Goal: Information Seeking & Learning: Learn about a topic

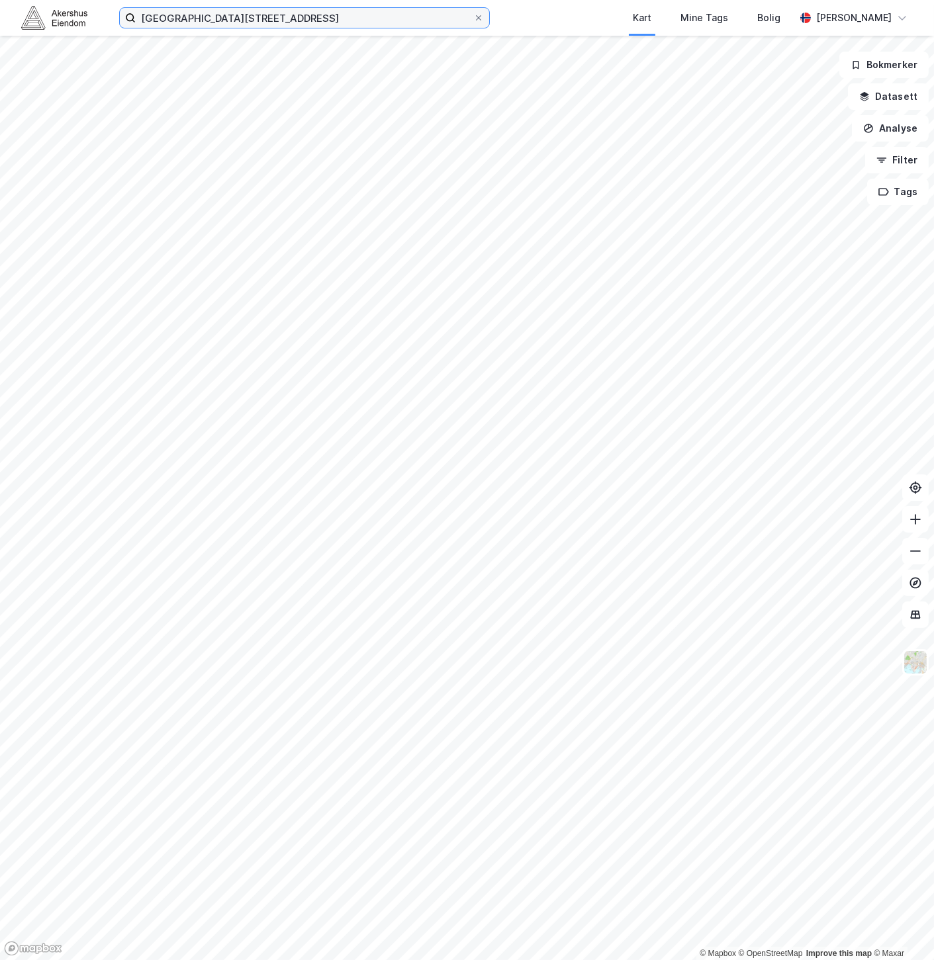
click at [287, 21] on input "[GEOGRAPHIC_DATA][STREET_ADDRESS]" at bounding box center [305, 18] width 338 height 20
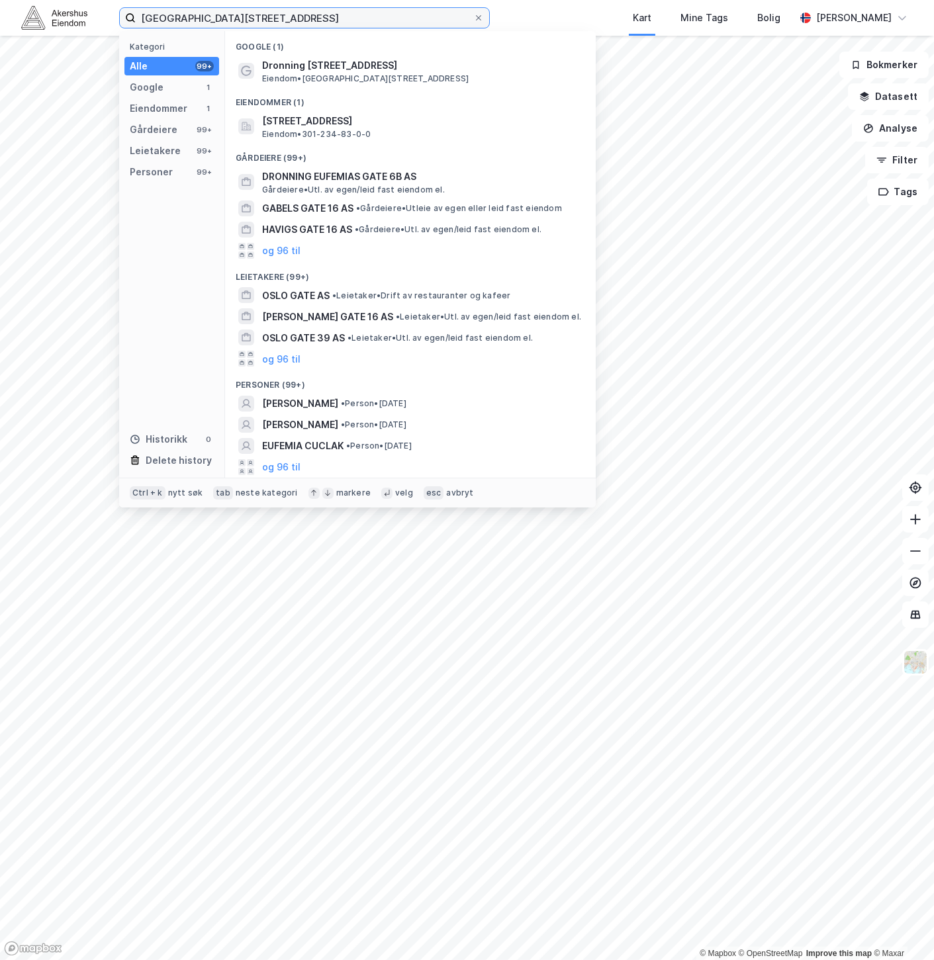
click at [287, 18] on input "[GEOGRAPHIC_DATA][STREET_ADDRESS]" at bounding box center [305, 18] width 338 height 20
paste input "[STREET_ADDRESS]"
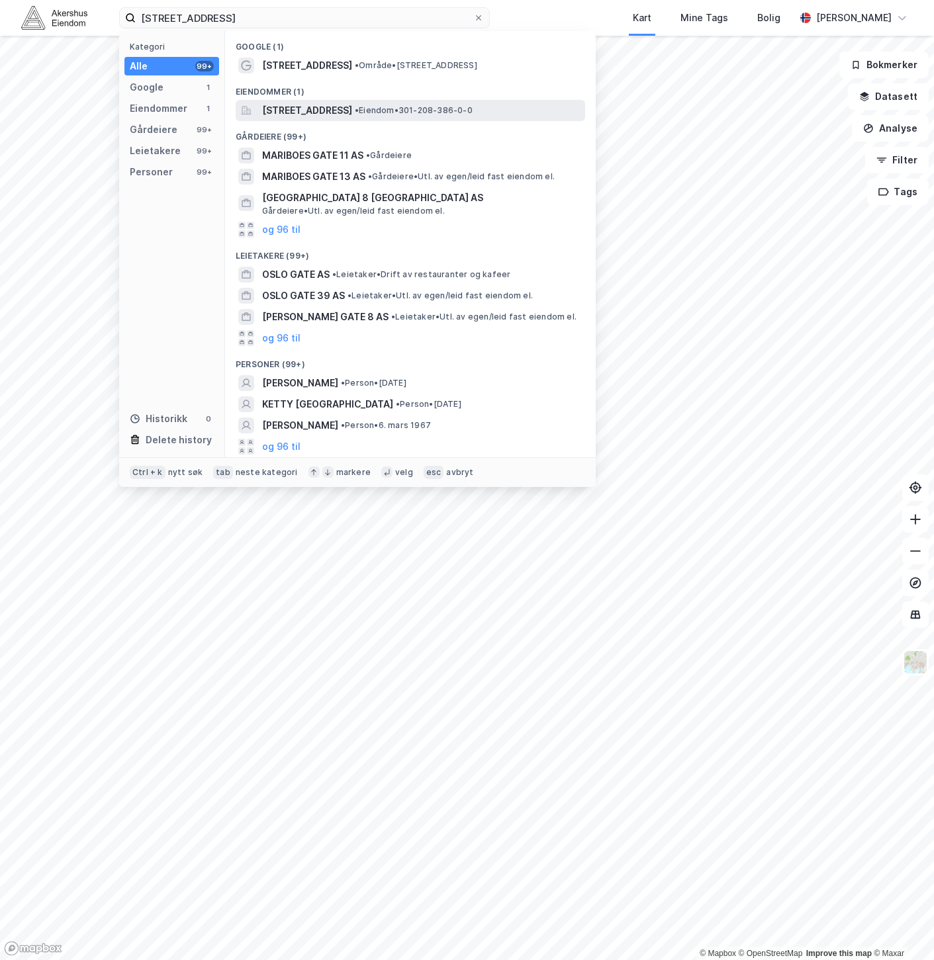
click at [327, 111] on span "[STREET_ADDRESS]" at bounding box center [307, 111] width 90 height 16
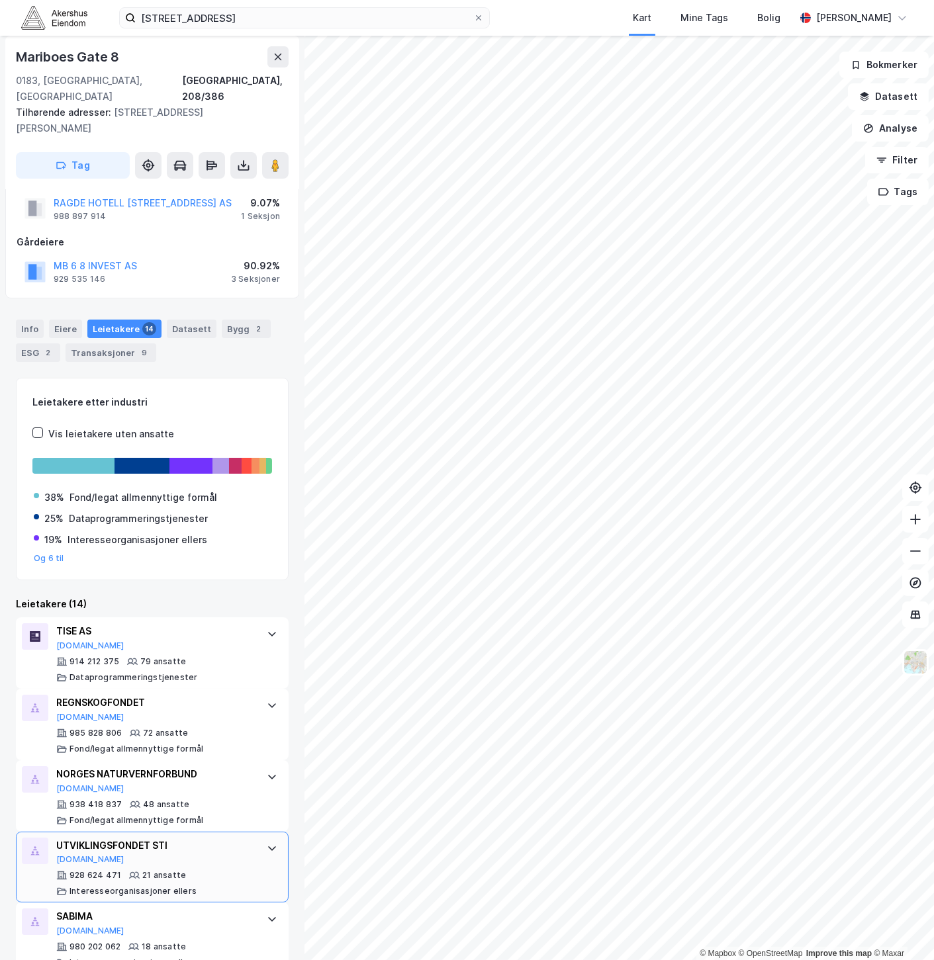
scroll to position [147, 0]
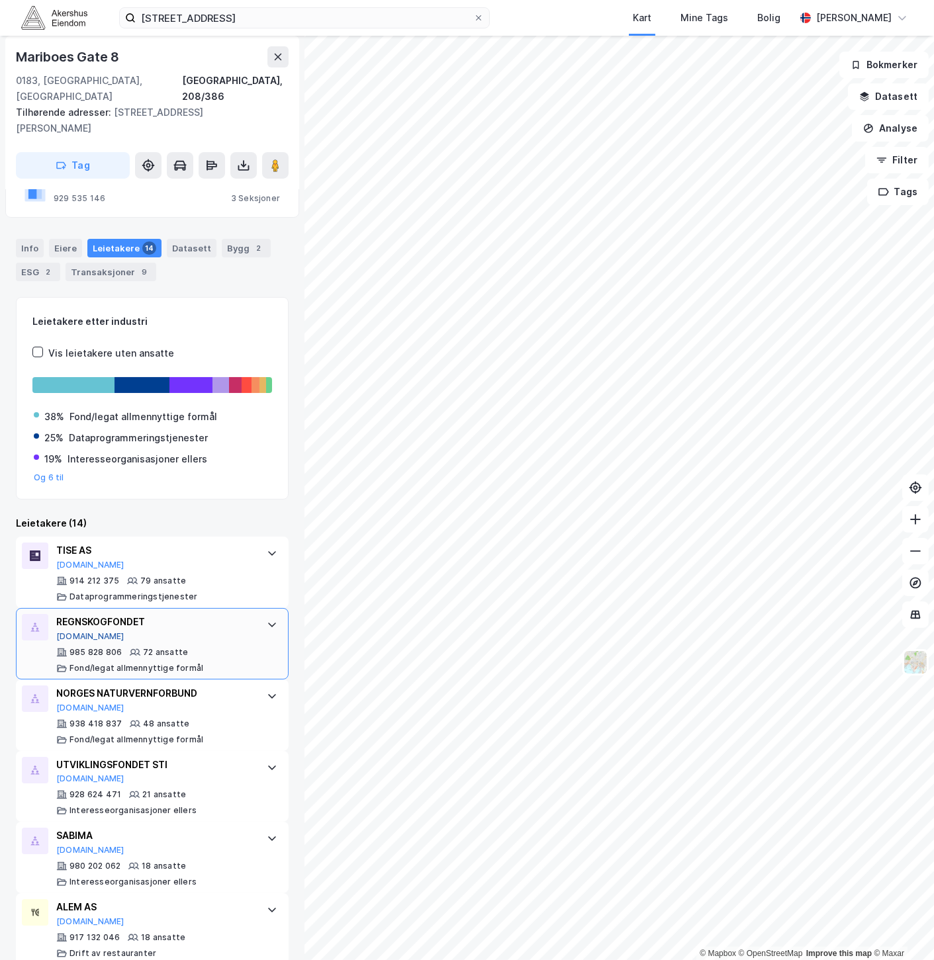
click at [73, 631] on button "[DOMAIN_NAME]" at bounding box center [90, 636] width 68 height 11
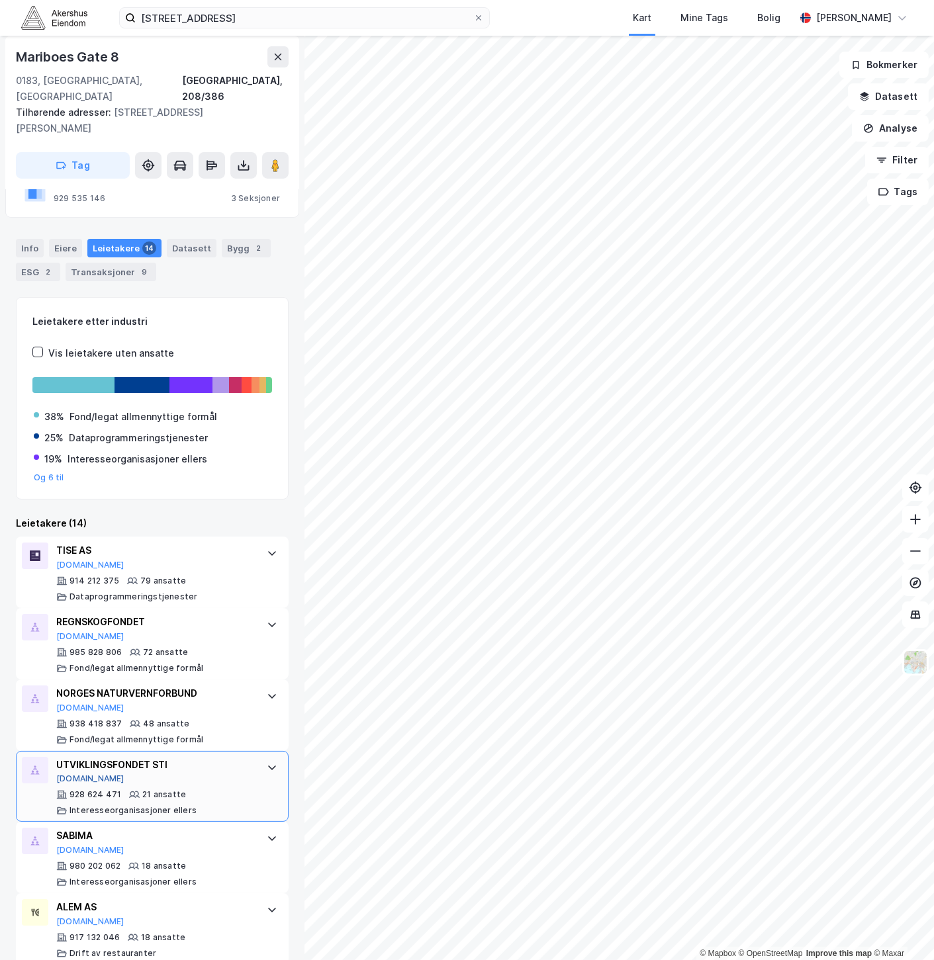
click at [70, 774] on button "[DOMAIN_NAME]" at bounding box center [90, 779] width 68 height 11
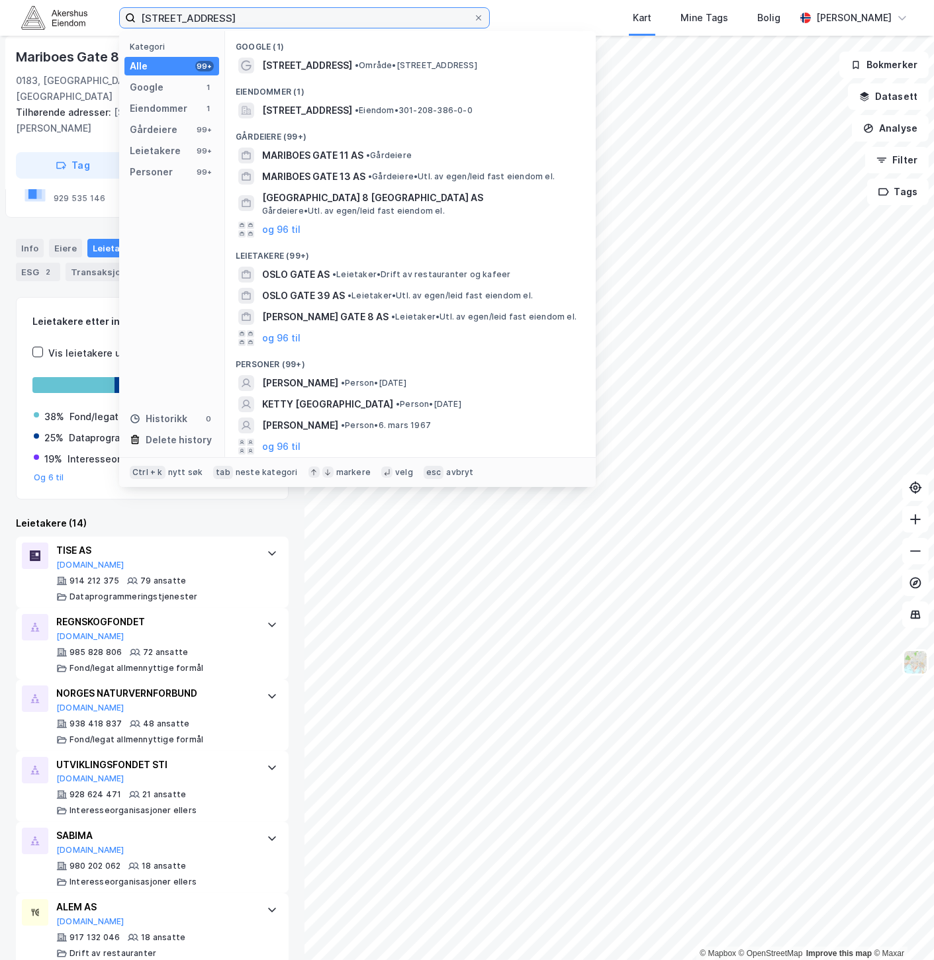
drag, startPoint x: 407, startPoint y: 10, endPoint x: 98, endPoint y: -3, distance: 309.3
click at [98, 0] on html "[STREET_ADDRESS] Kategori Alle 99+ Google 1 Eiendommer 1 Gårdeiere 99+ Leietake…" at bounding box center [467, 480] width 934 height 960
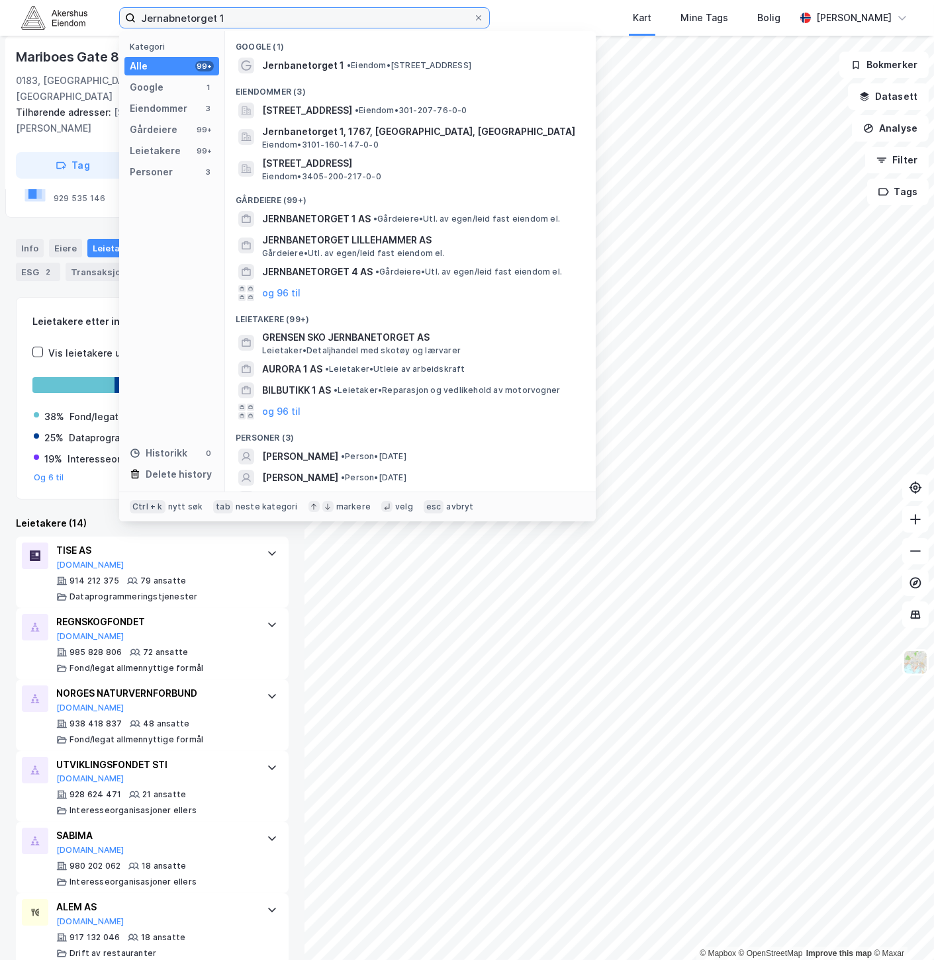
click at [175, 18] on input "Jernabnetorget 1" at bounding box center [305, 18] width 338 height 20
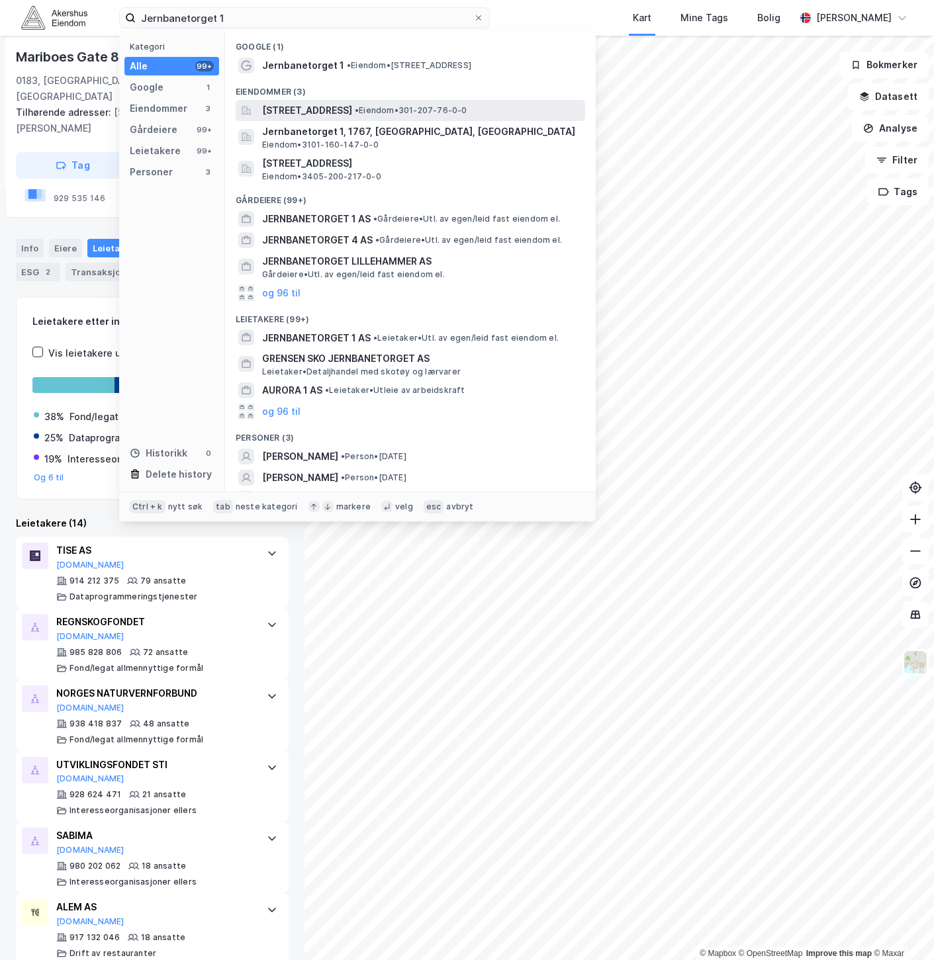
click at [352, 107] on span "[STREET_ADDRESS]" at bounding box center [307, 111] width 90 height 16
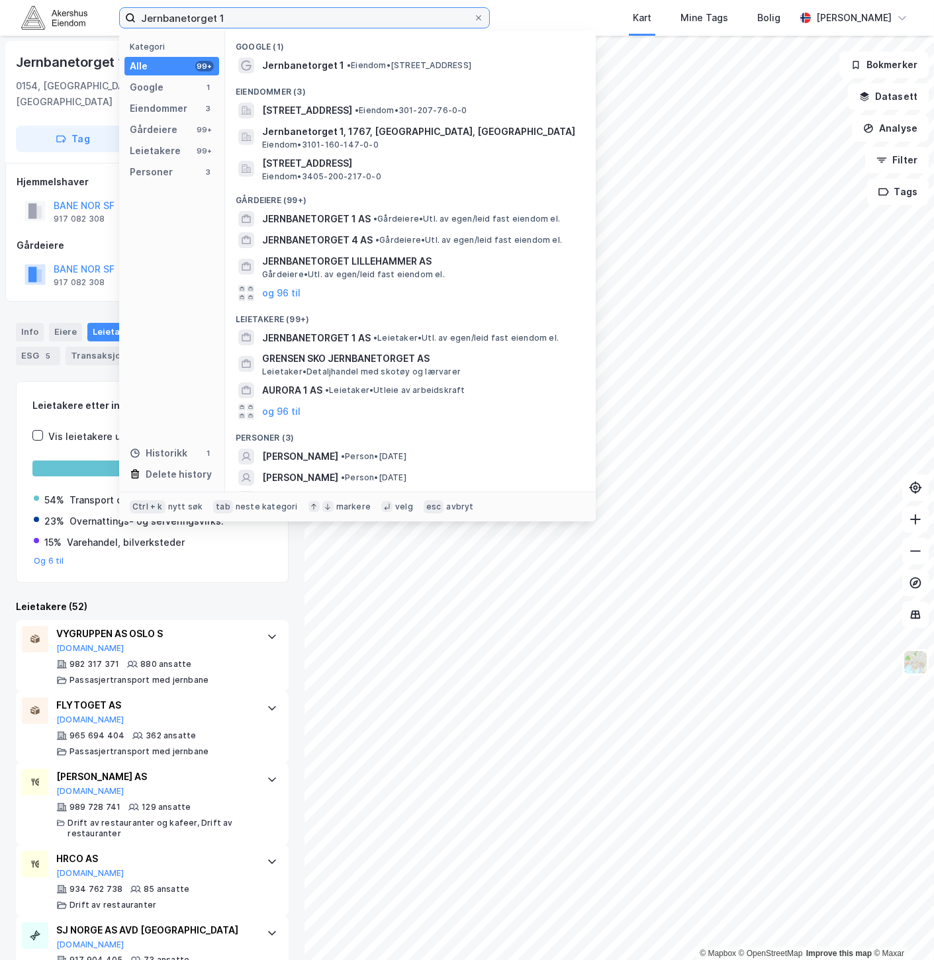
click at [428, 15] on input "Jernbanetorget 1" at bounding box center [305, 18] width 338 height 20
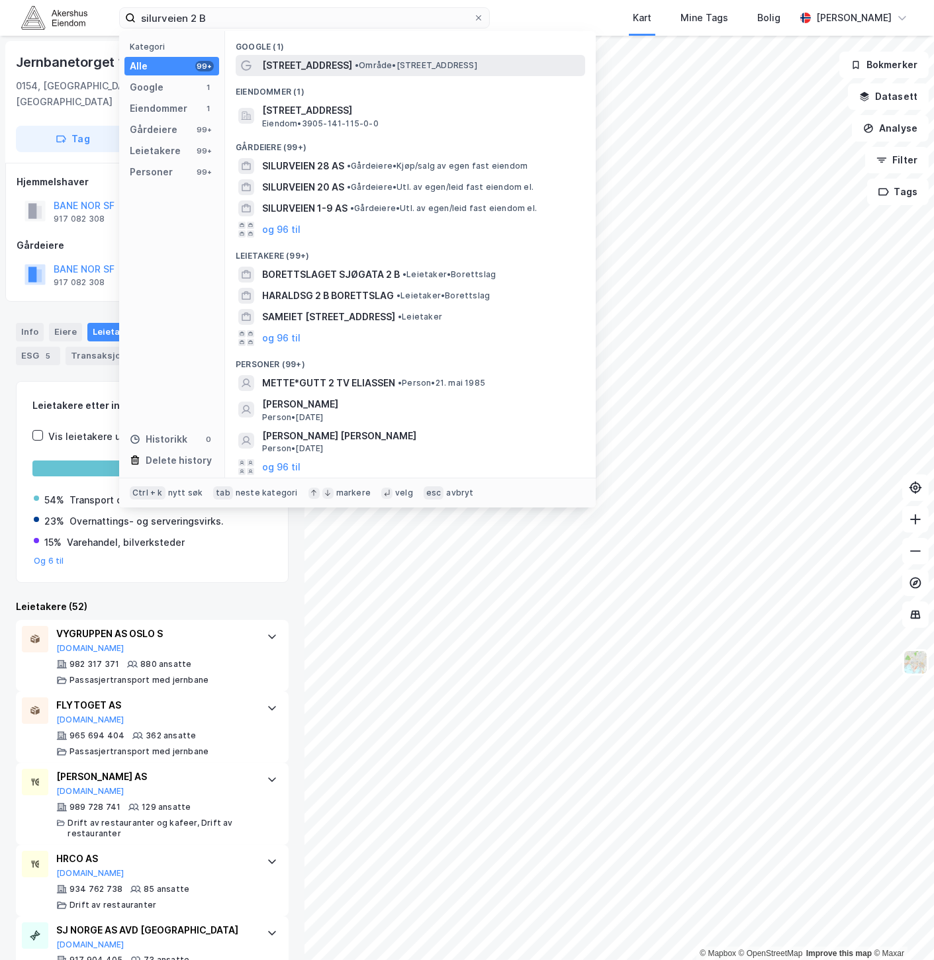
click at [420, 68] on span "• Område • [STREET_ADDRESS]" at bounding box center [416, 65] width 122 height 11
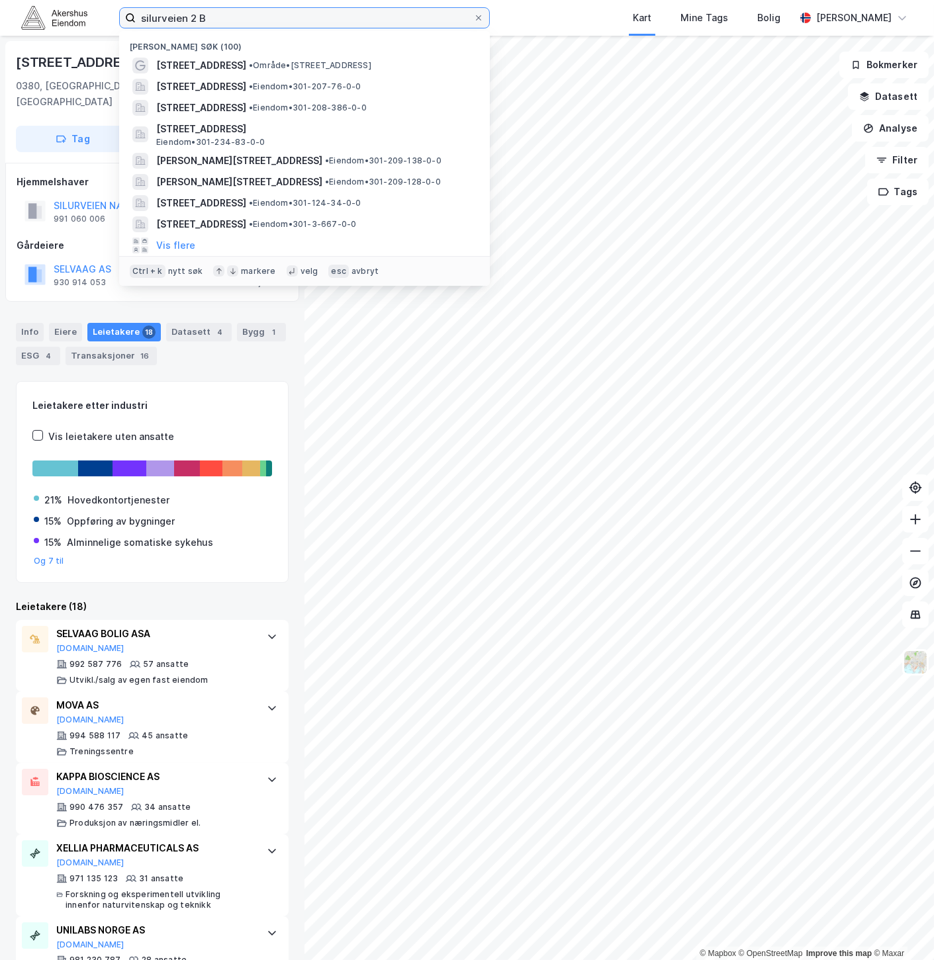
drag, startPoint x: 144, startPoint y: 21, endPoint x: 4, endPoint y: 44, distance: 142.2
click at [1, 44] on div "silurveien 2 B Nylige søk (100) Silurveien 2 B • Område • [STREET_ADDRESS] • Ei…" at bounding box center [467, 480] width 934 height 960
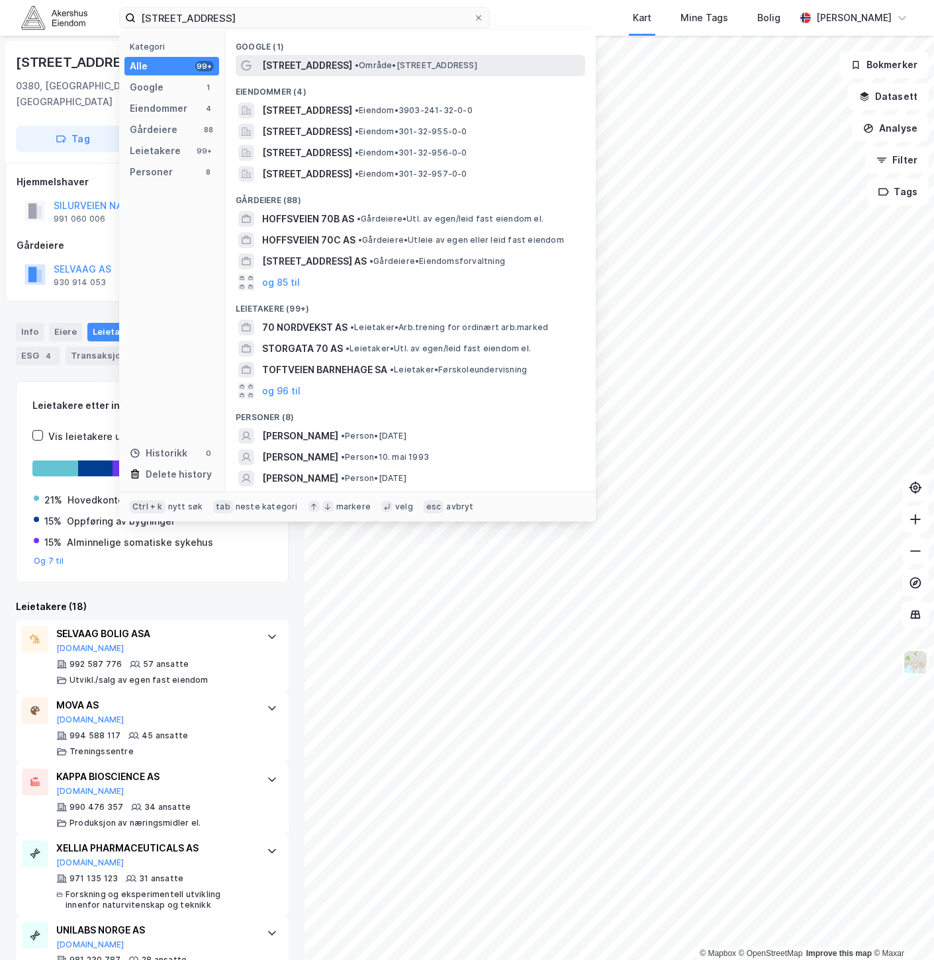
click at [386, 64] on span "• Område • [STREET_ADDRESS]" at bounding box center [416, 65] width 122 height 11
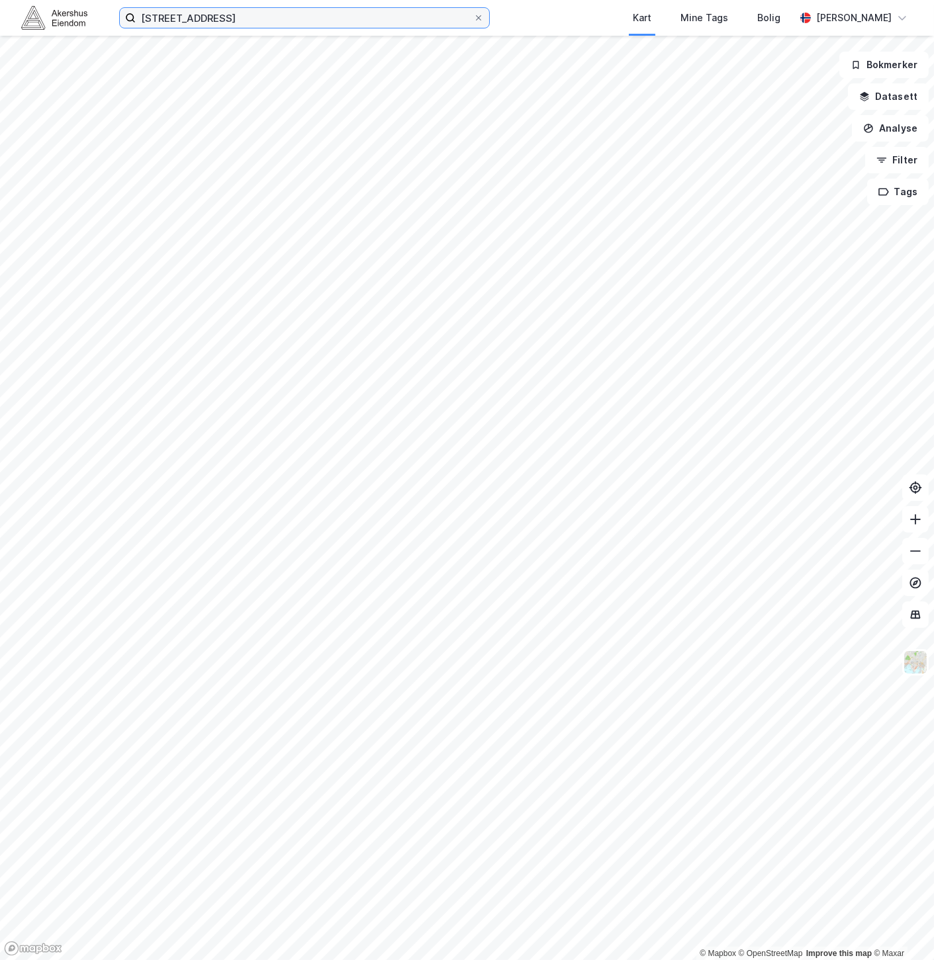
click at [256, 17] on input "[STREET_ADDRESS]" at bounding box center [305, 18] width 338 height 20
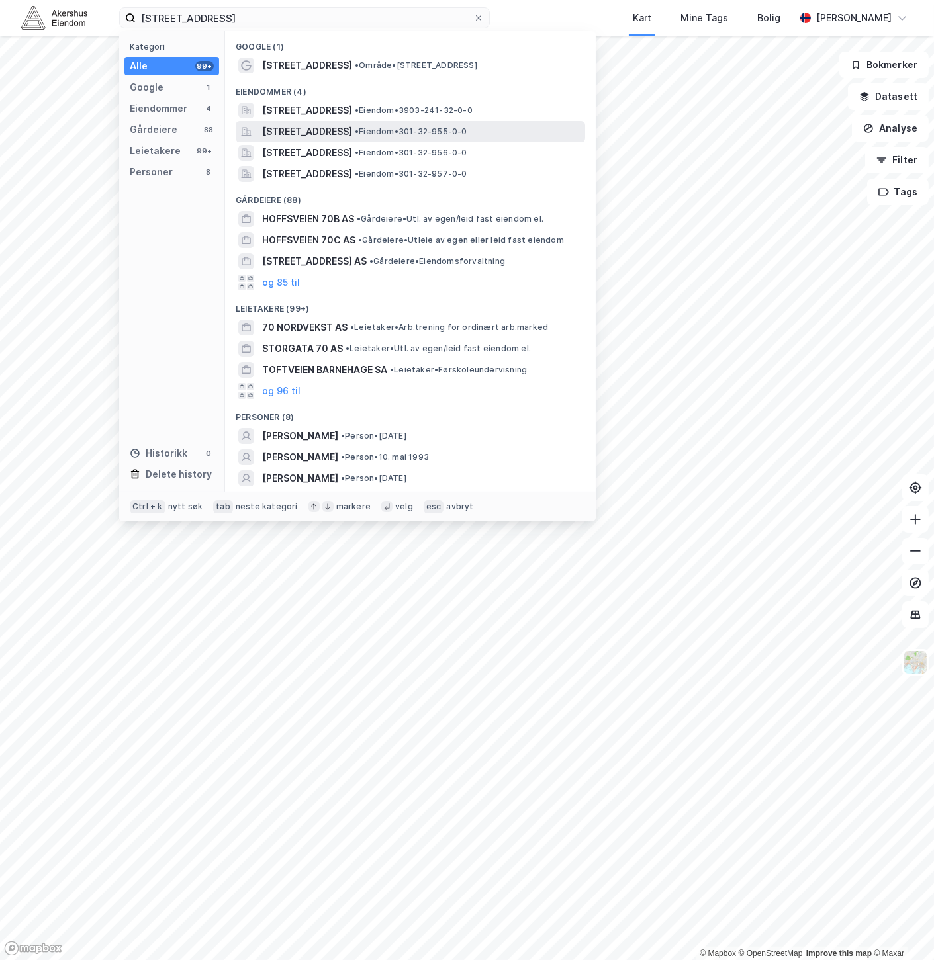
click at [347, 128] on span "[STREET_ADDRESS]" at bounding box center [307, 132] width 90 height 16
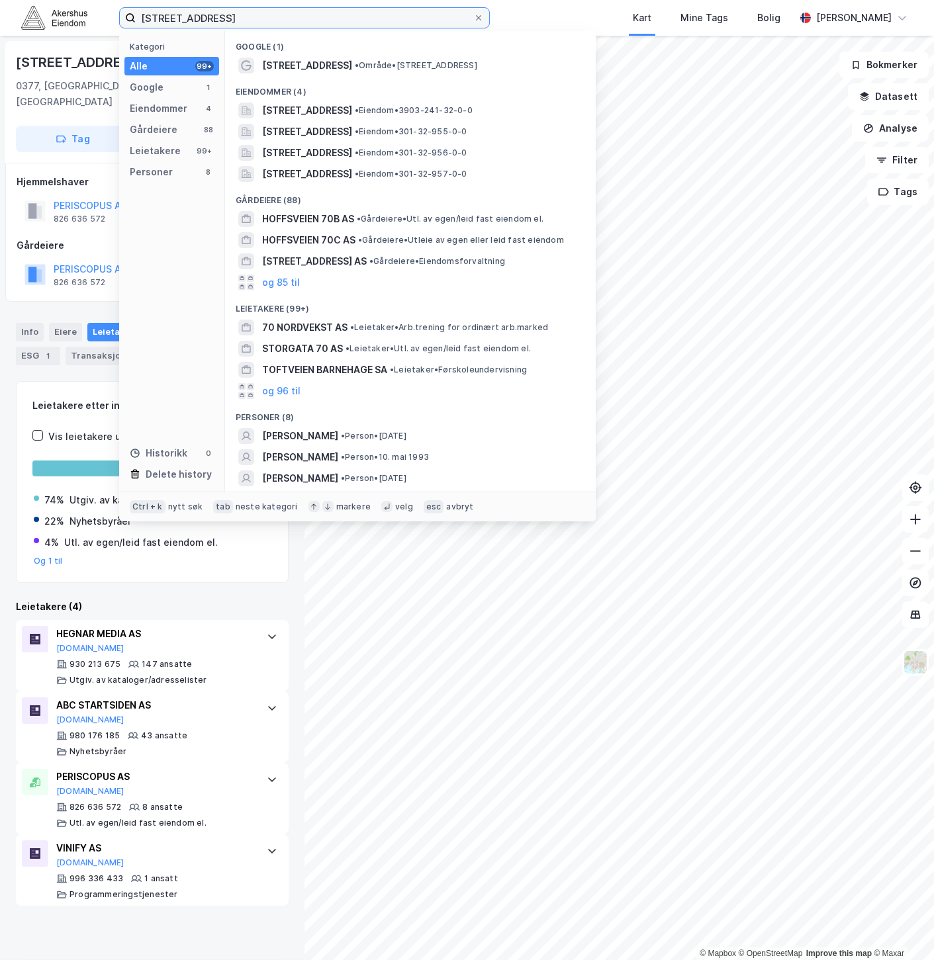
click at [220, 17] on input "[STREET_ADDRESS]" at bounding box center [305, 18] width 338 height 20
paste input "[STREET_ADDRESS]"
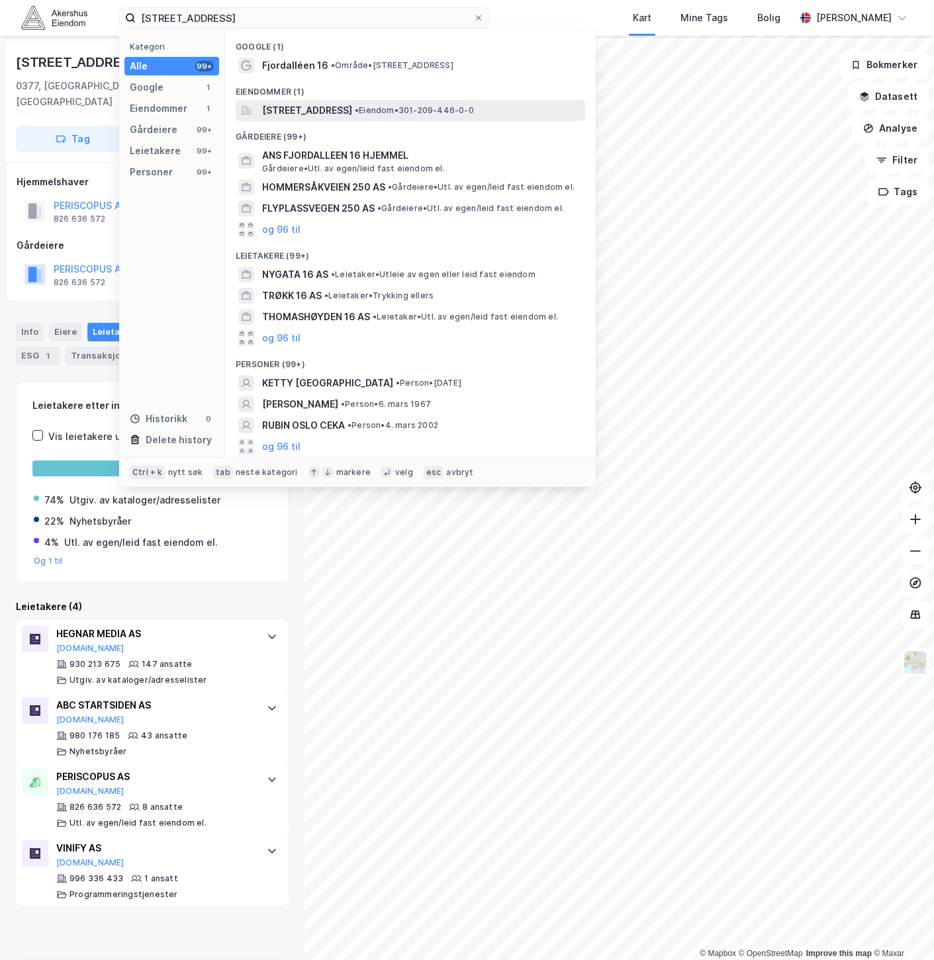
click at [341, 105] on span "[STREET_ADDRESS]" at bounding box center [307, 111] width 90 height 16
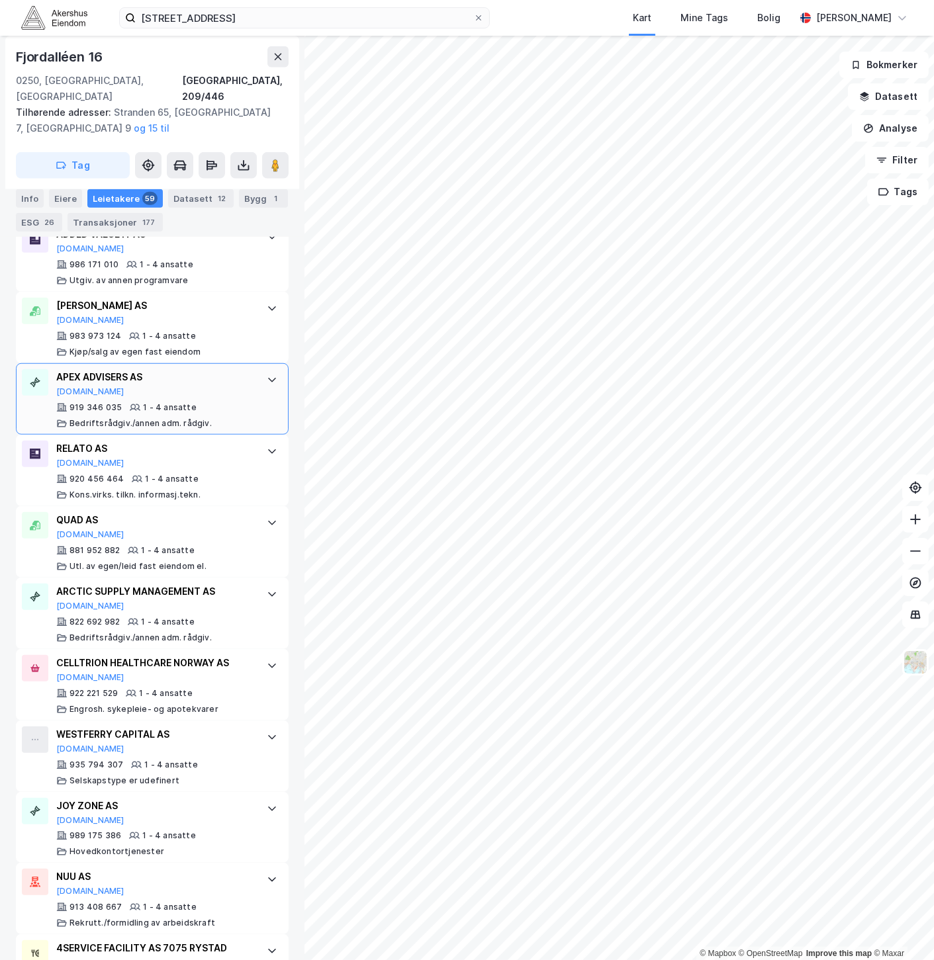
scroll to position [1746, 0]
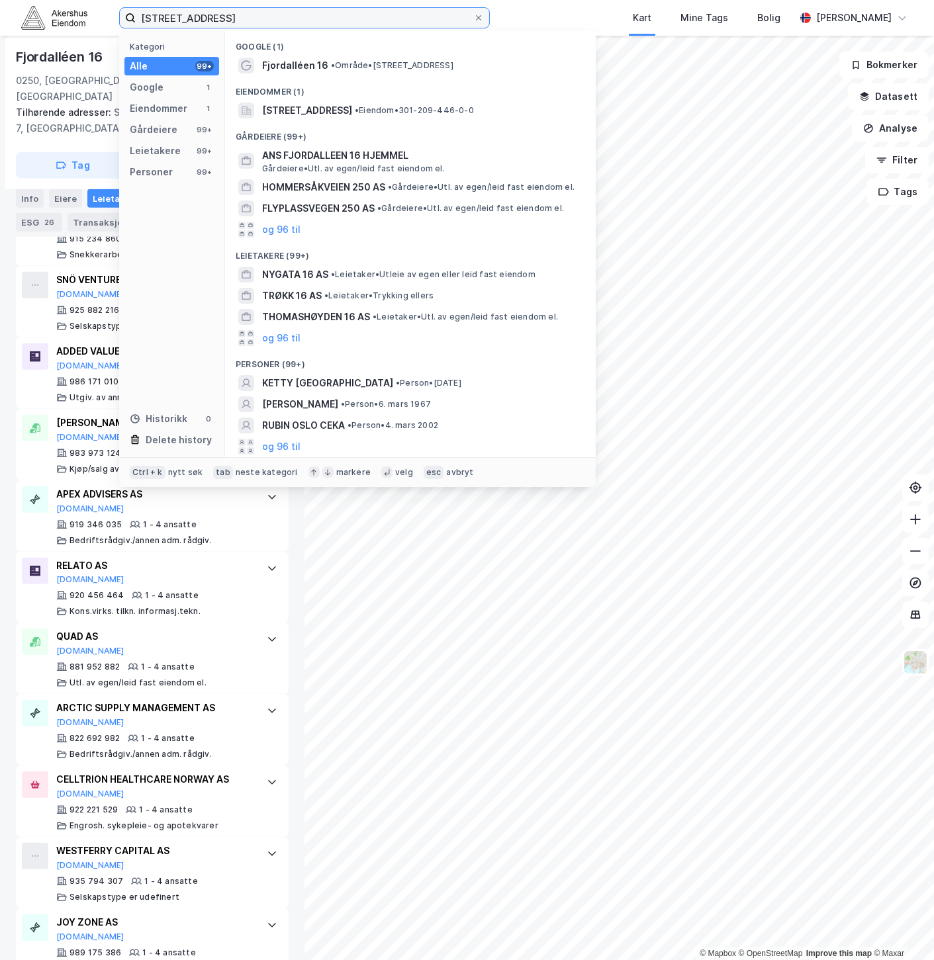
drag, startPoint x: 373, startPoint y: 13, endPoint x: -4, endPoint y: 83, distance: 383.7
click at [0, 83] on html "Fjordalléen 16, 0250 Oslo Kategori Alle 99+ Google 1 Eiendommer 1 Gårdeiere 99+…" at bounding box center [467, 480] width 934 height 960
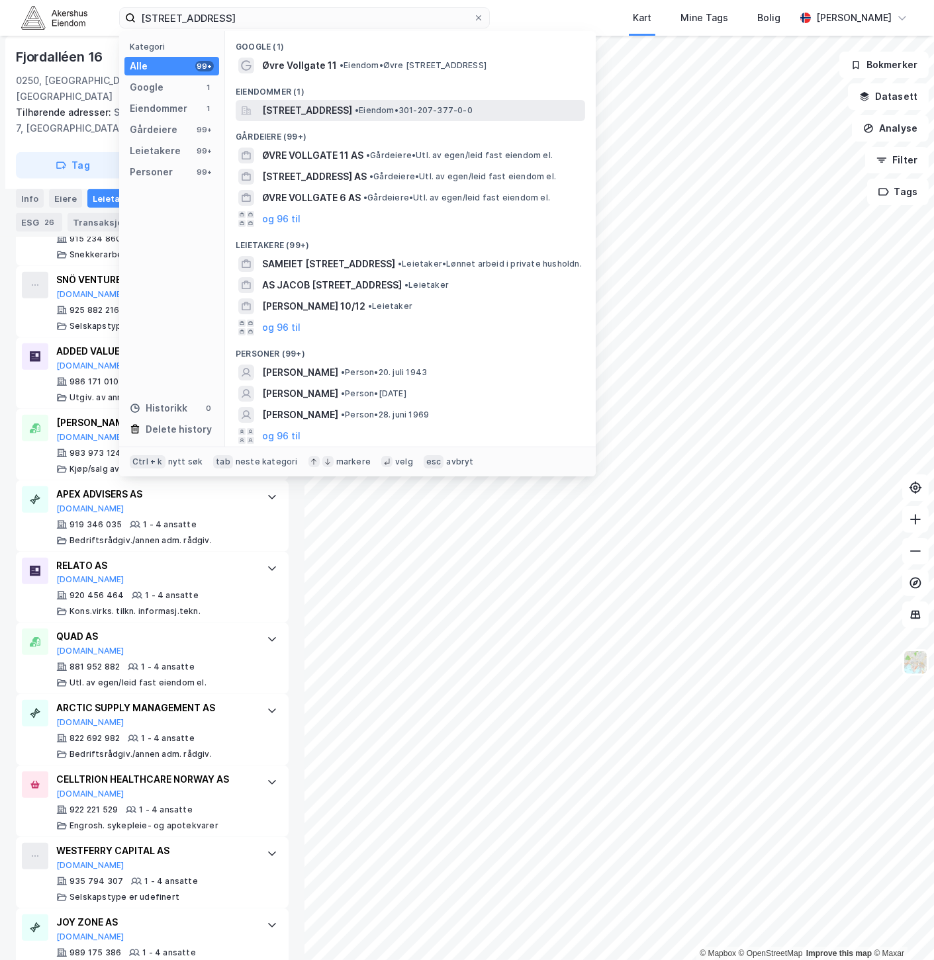
click at [433, 101] on div "[STREET_ADDRESS] • Eiendom • 301-207-377-0-0" at bounding box center [410, 110] width 349 height 21
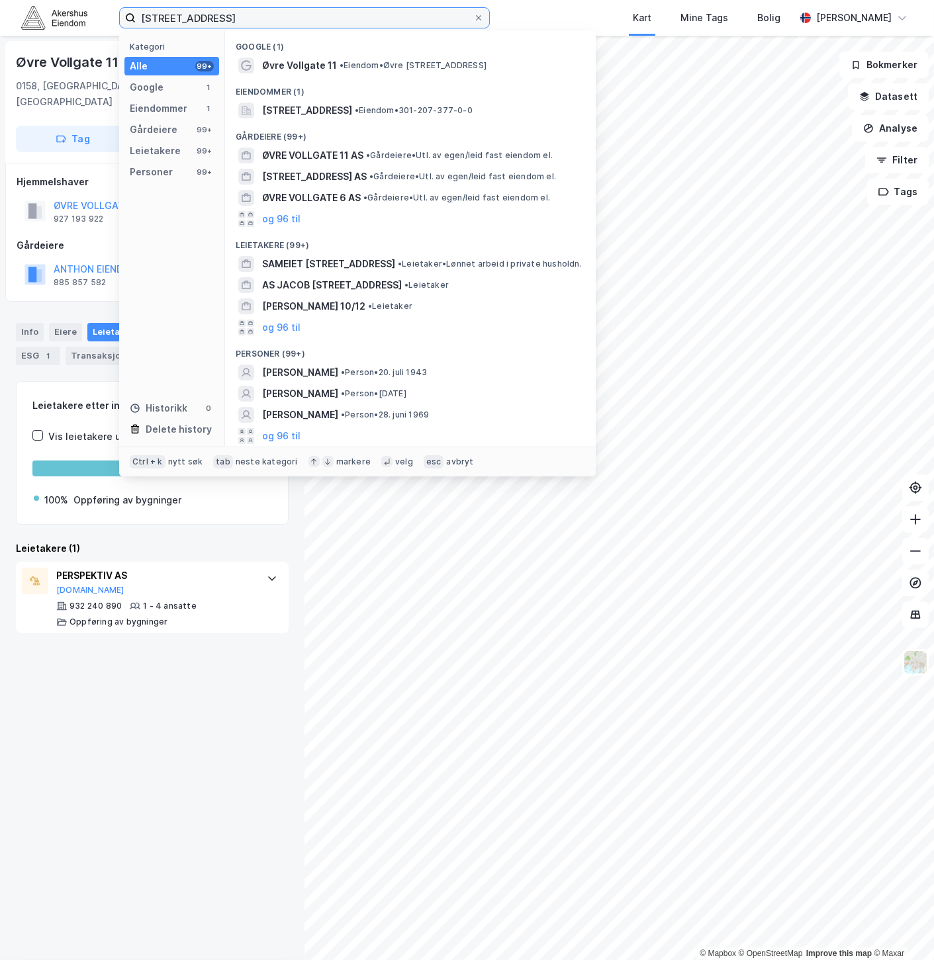
click at [189, 22] on input "[STREET_ADDRESS]" at bounding box center [305, 18] width 338 height 20
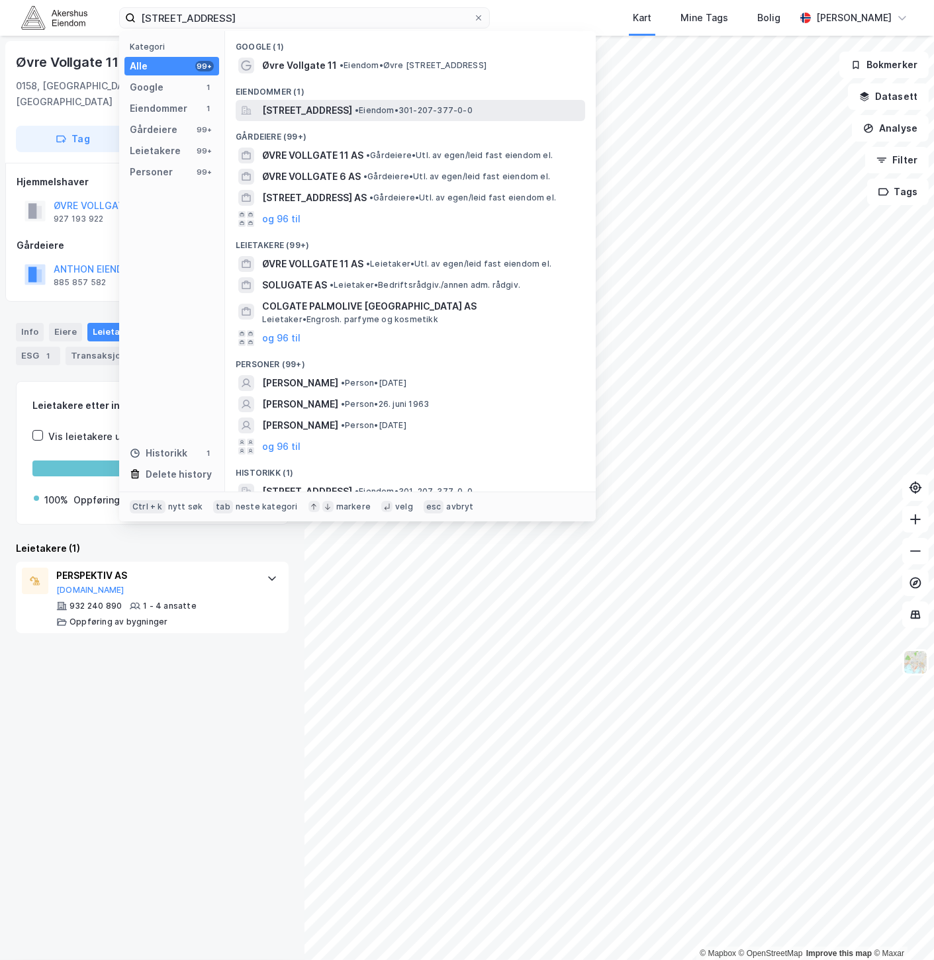
click at [438, 113] on span "• Eiendom • 301-207-377-0-0" at bounding box center [414, 110] width 118 height 11
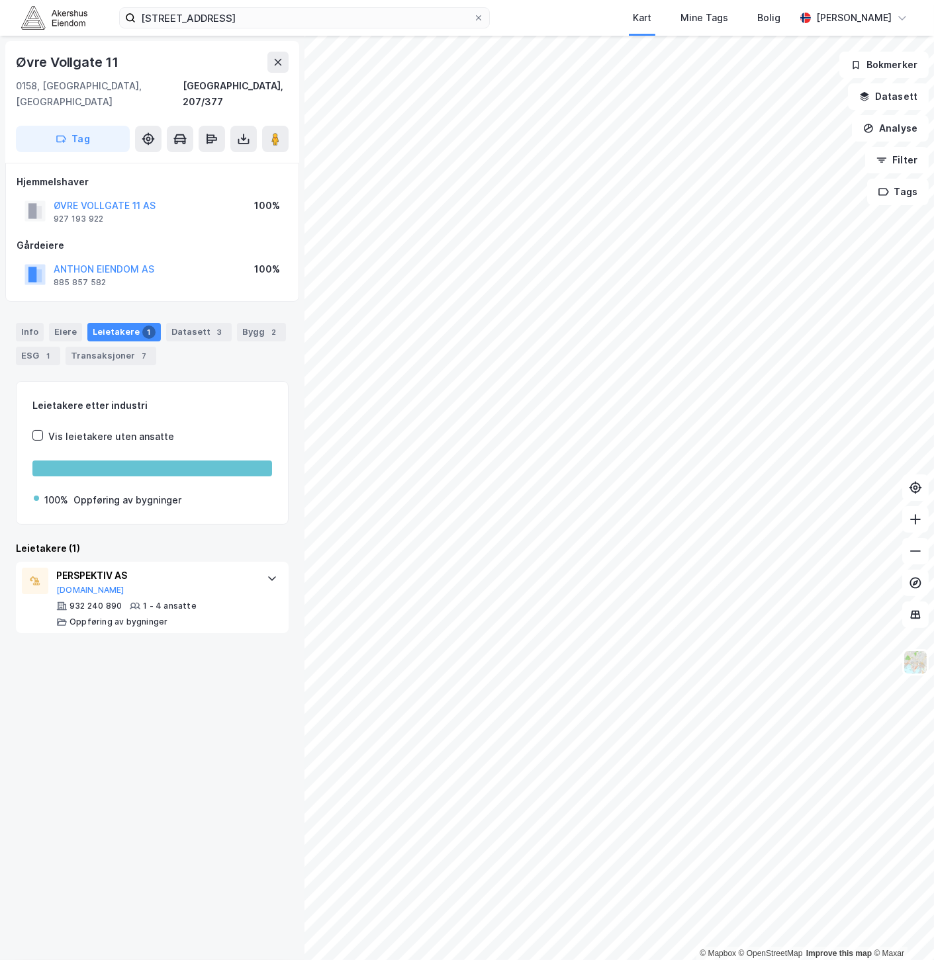
click at [234, 36] on div "Øvre Vollgate 11 [GEOGRAPHIC_DATA], 207/377 Tag Hjemmelshaver [GEOGRAPHIC_DATA]…" at bounding box center [152, 498] width 304 height 925
click at [244, 19] on input "[STREET_ADDRESS]" at bounding box center [305, 18] width 338 height 20
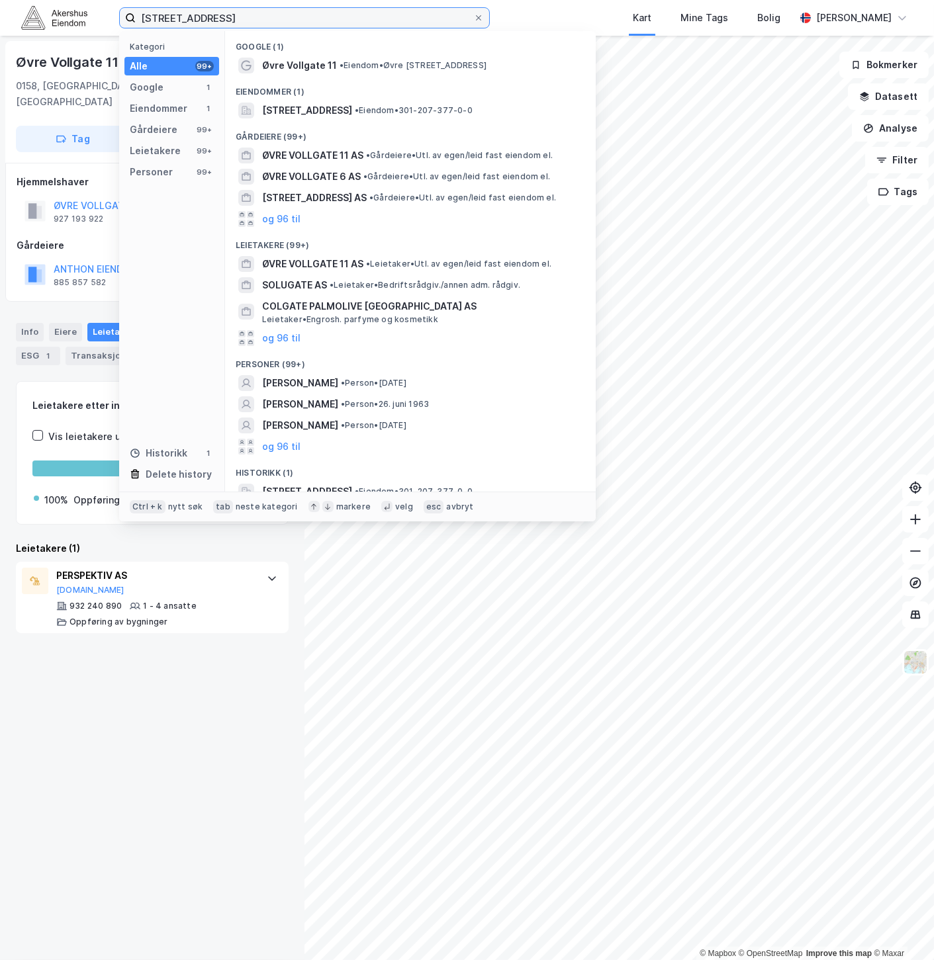
click at [244, 19] on input "[STREET_ADDRESS]" at bounding box center [305, 18] width 338 height 20
paste input "[STREET_ADDRESS]"
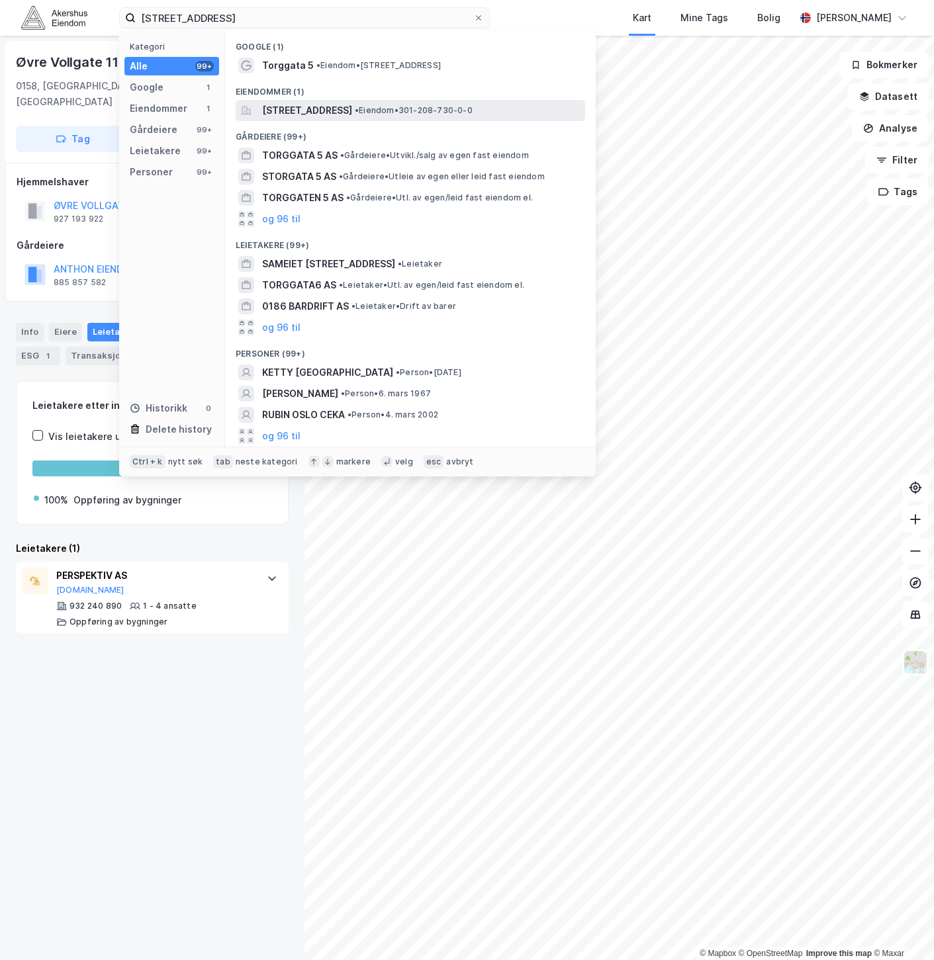
click at [306, 106] on span "[STREET_ADDRESS]" at bounding box center [307, 111] width 90 height 16
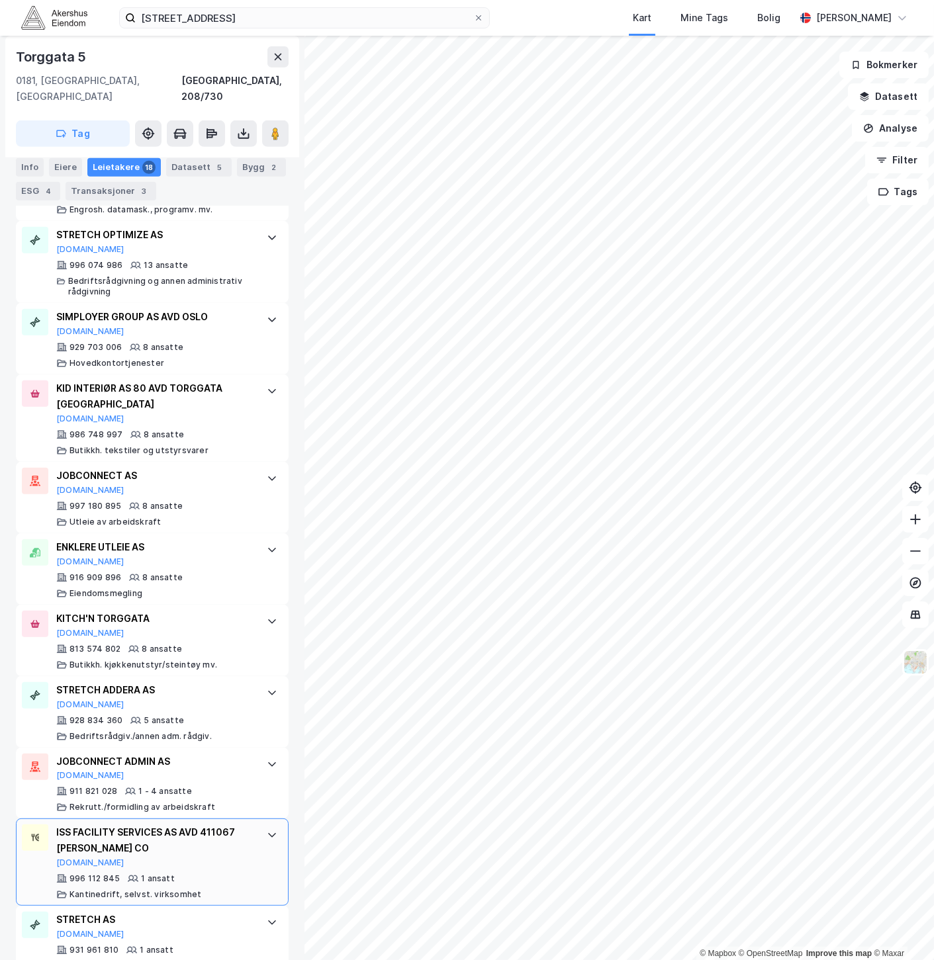
scroll to position [999, 0]
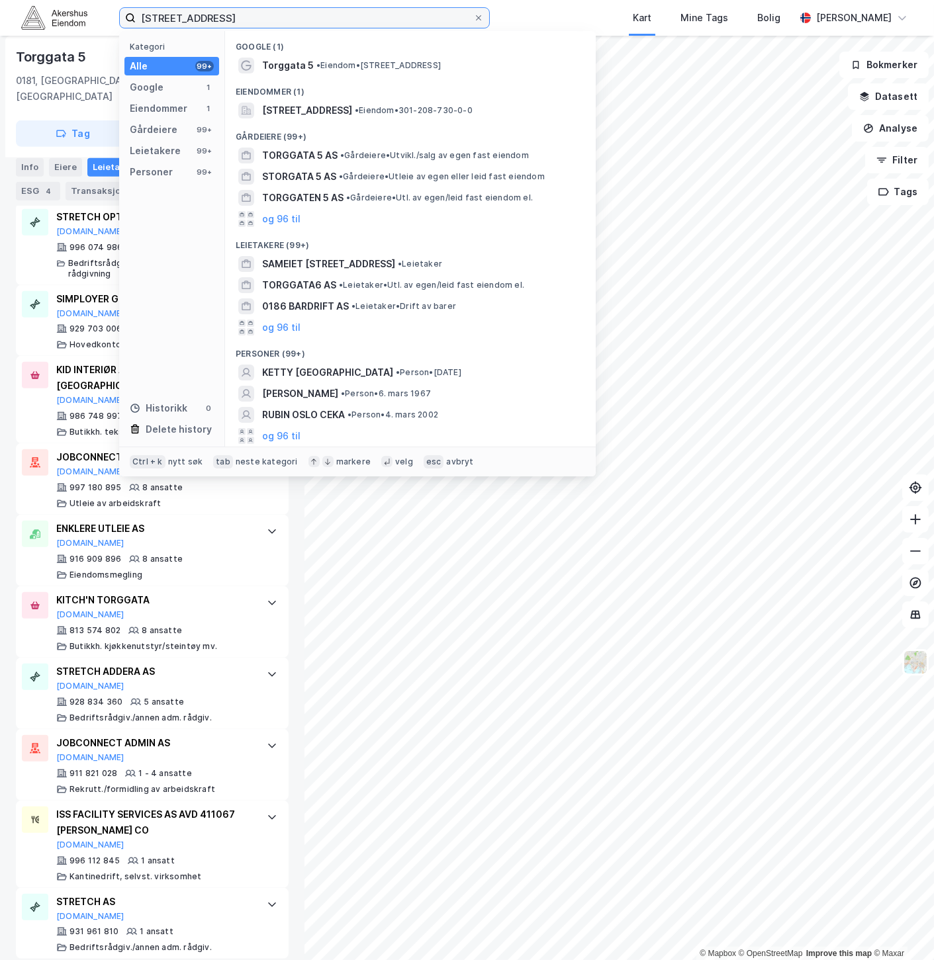
drag, startPoint x: 290, startPoint y: 14, endPoint x: 97, endPoint y: 9, distance: 193.3
click at [99, 9] on div "[STREET_ADDRESS] Kategori Alle 99+ Google 1 Eiendommer 1 Gårdeiere 99+ Leietake…" at bounding box center [467, 18] width 934 height 36
paste input "[STREET_ADDRESS]"
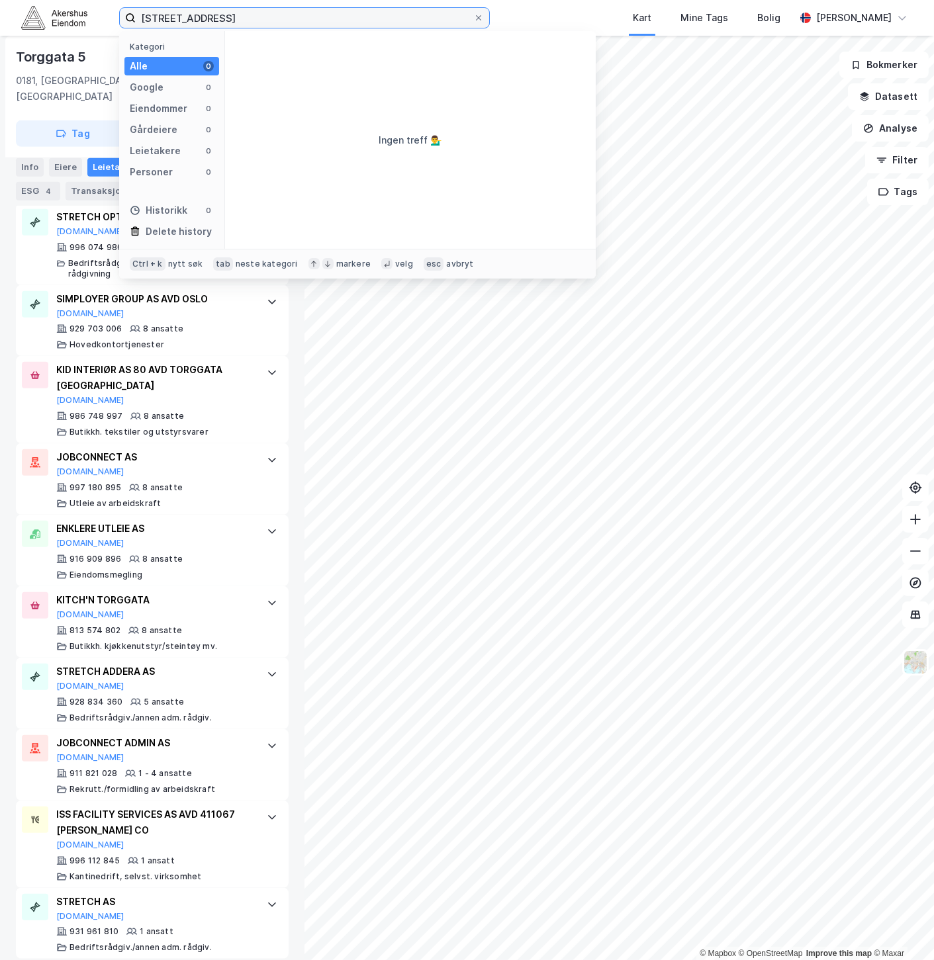
click at [263, 23] on input "[STREET_ADDRESS]" at bounding box center [305, 18] width 338 height 20
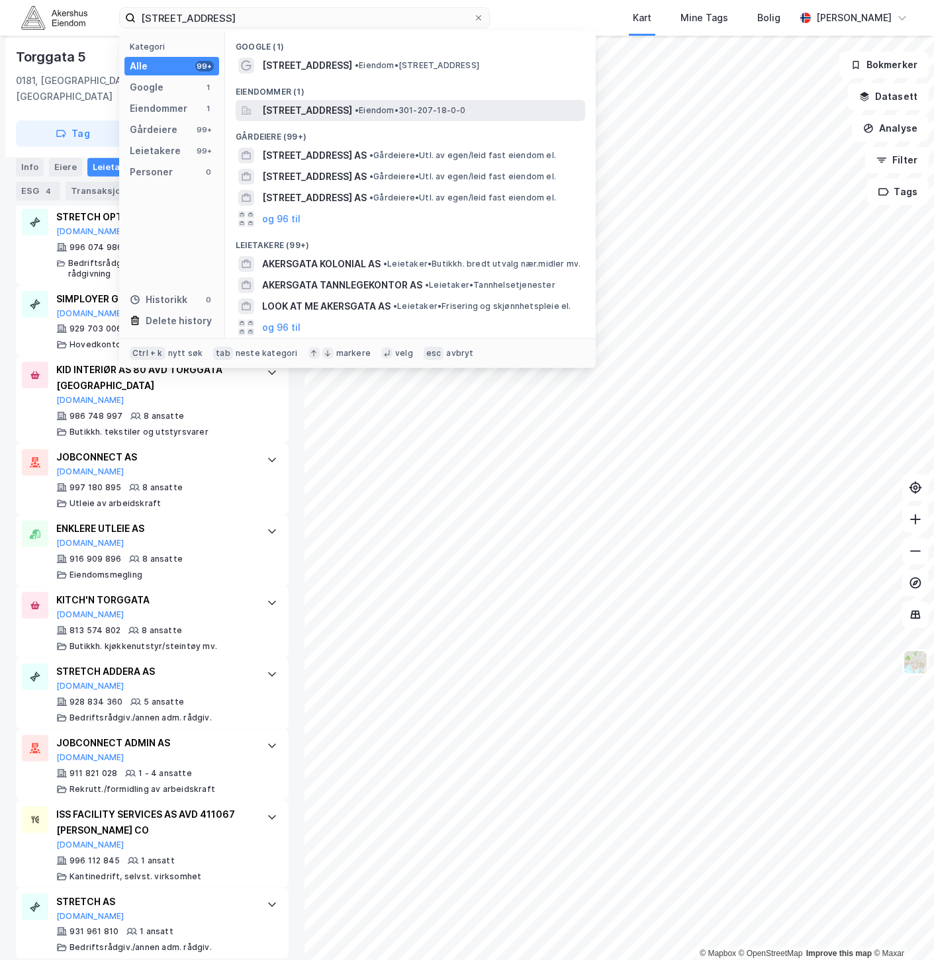
click at [341, 111] on span "[STREET_ADDRESS]" at bounding box center [307, 111] width 90 height 16
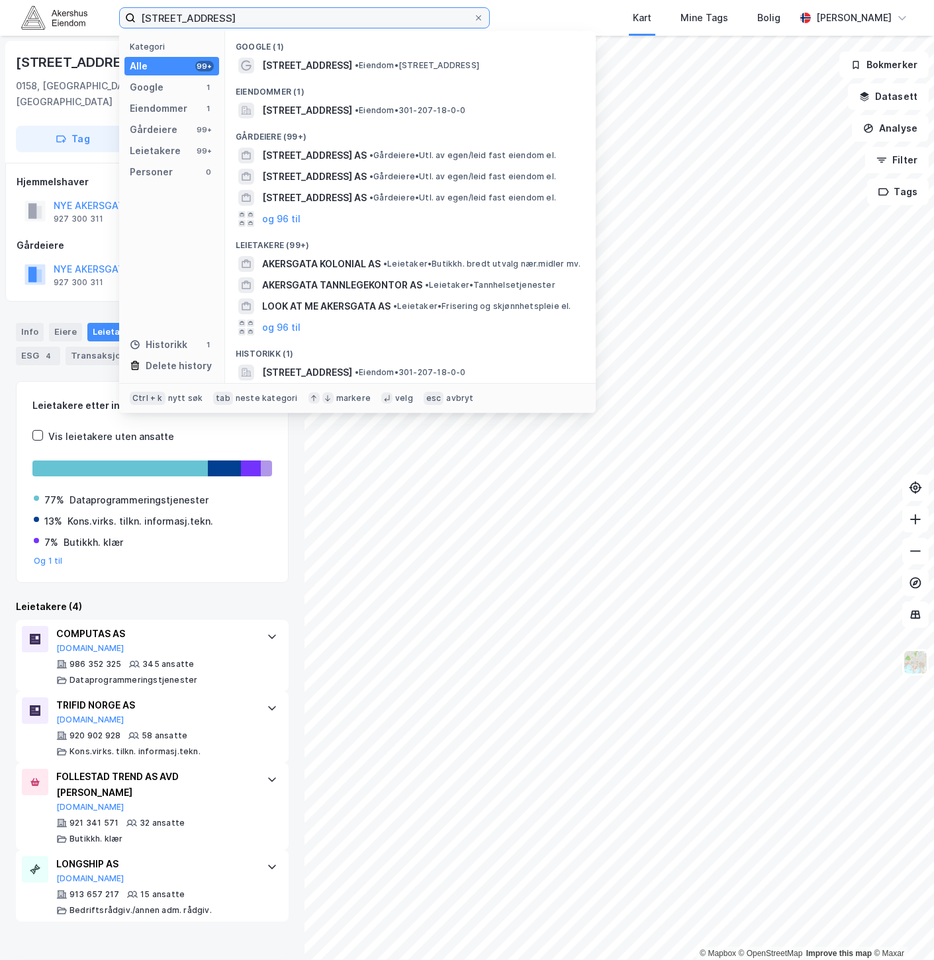
click at [221, 11] on input "[STREET_ADDRESS]" at bounding box center [305, 18] width 338 height 20
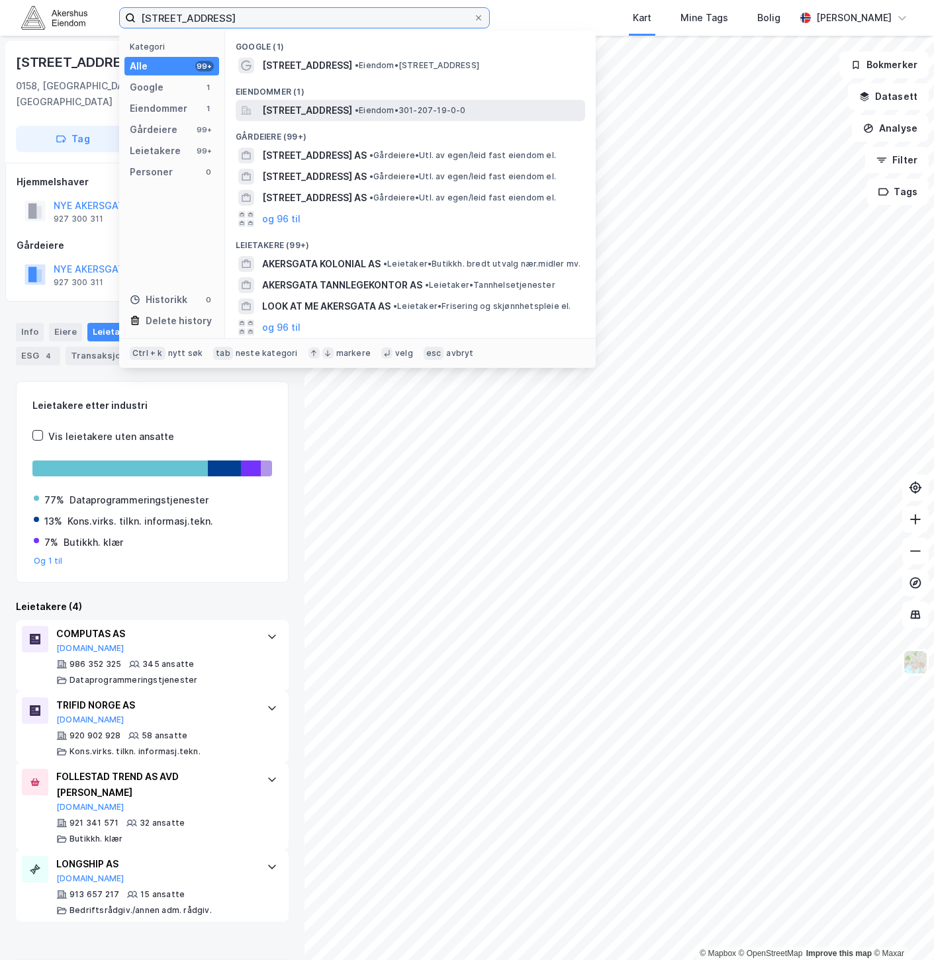
type input "[STREET_ADDRESS]"
click at [333, 109] on span "[STREET_ADDRESS]" at bounding box center [307, 111] width 90 height 16
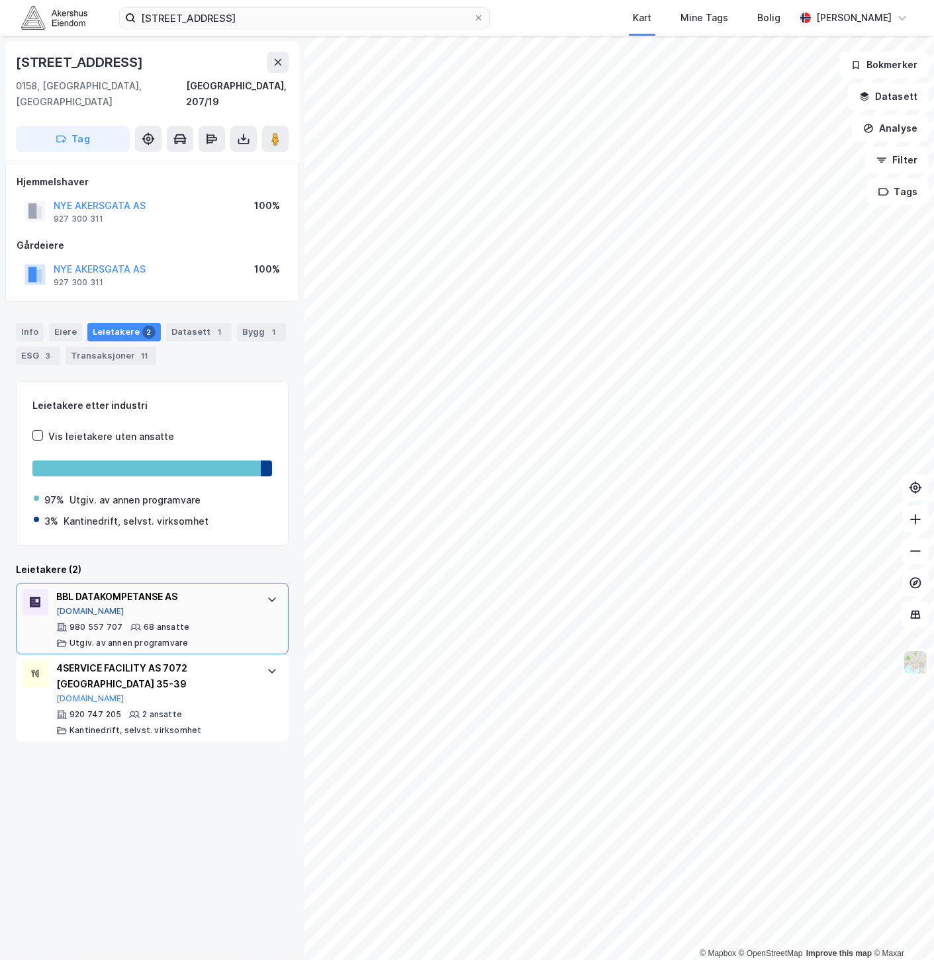
click at [73, 606] on button "[DOMAIN_NAME]" at bounding box center [90, 611] width 68 height 11
